Goal: Information Seeking & Learning: Understand process/instructions

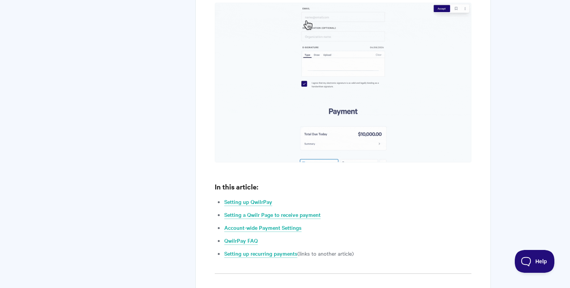
scroll to position [499, 0]
click at [260, 249] on link "Setting up recurring payments" at bounding box center [260, 253] width 73 height 8
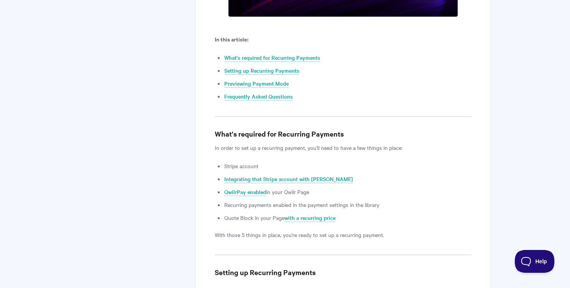
scroll to position [338, 0]
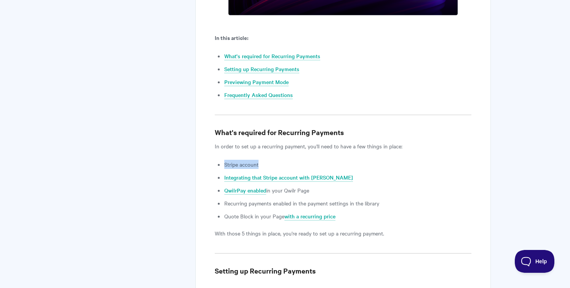
drag, startPoint x: 222, startPoint y: 166, endPoint x: 286, endPoint y: 172, distance: 64.6
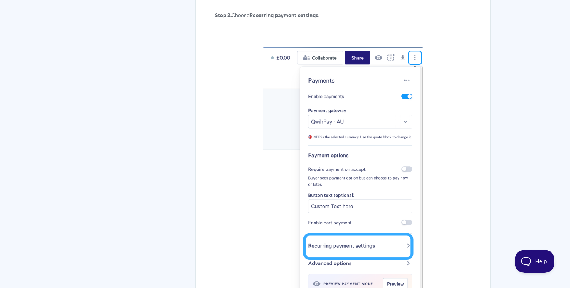
scroll to position [1301, 0]
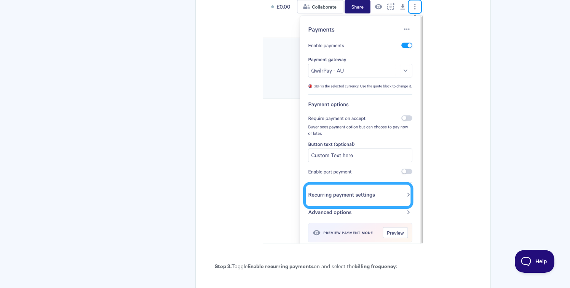
drag, startPoint x: 230, startPoint y: 163, endPoint x: 532, endPoint y: 2, distance: 342.6
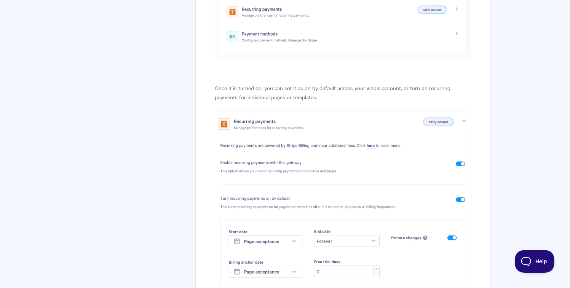
scroll to position [714, 0]
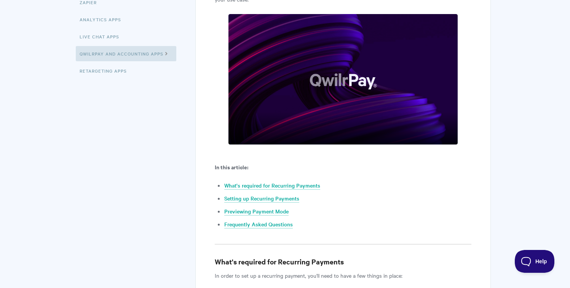
scroll to position [225, 0]
